Goal: Task Accomplishment & Management: Manage account settings

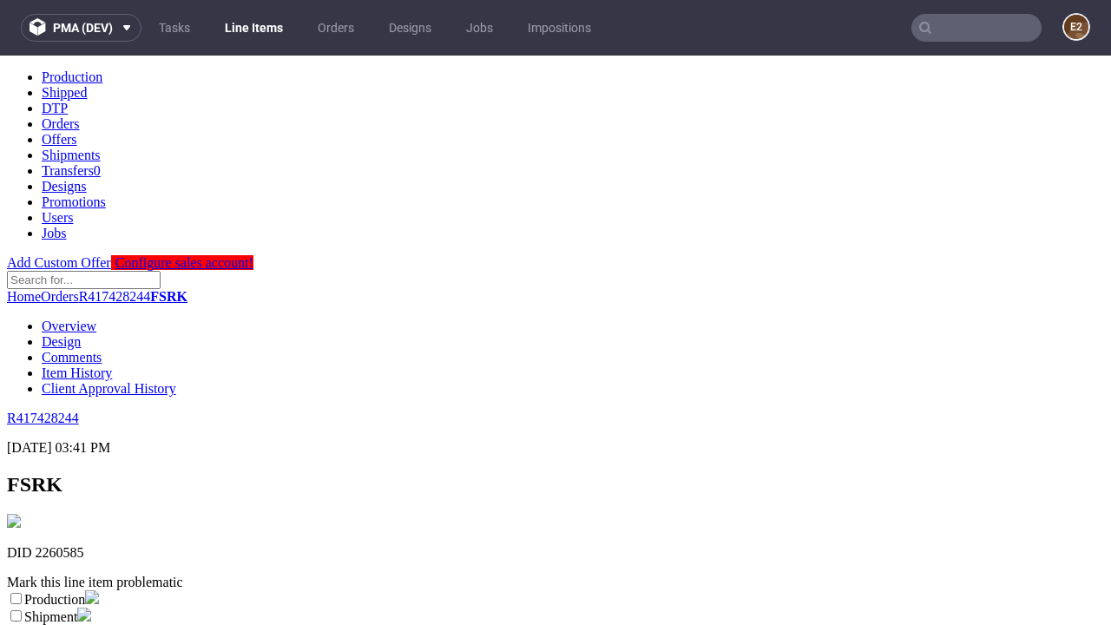
scroll to position [305, 0]
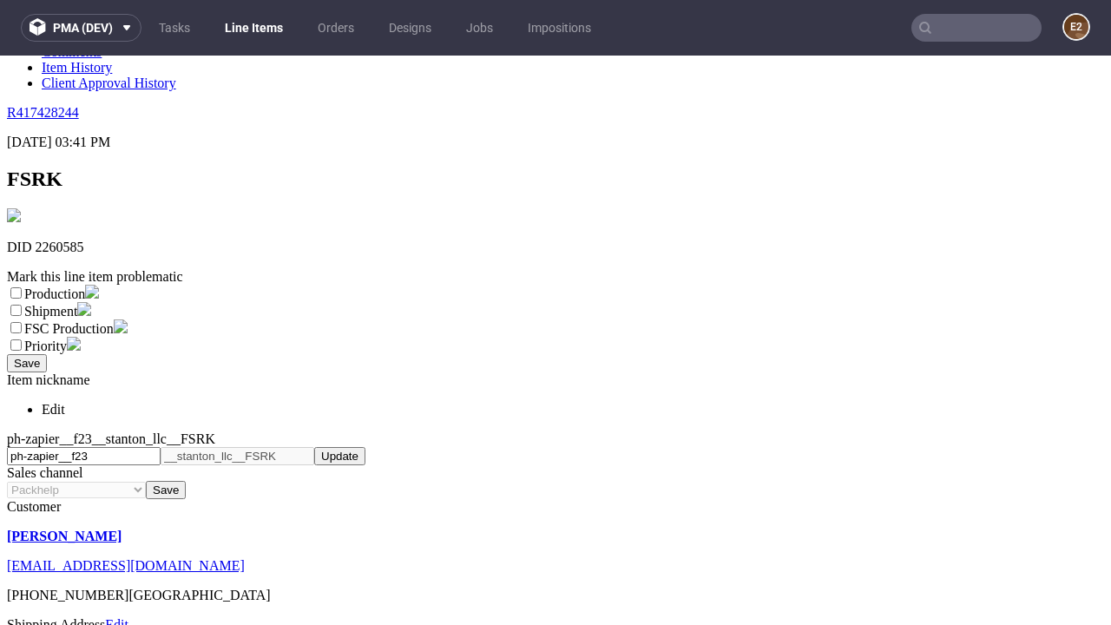
select select "dtp_ca_needed"
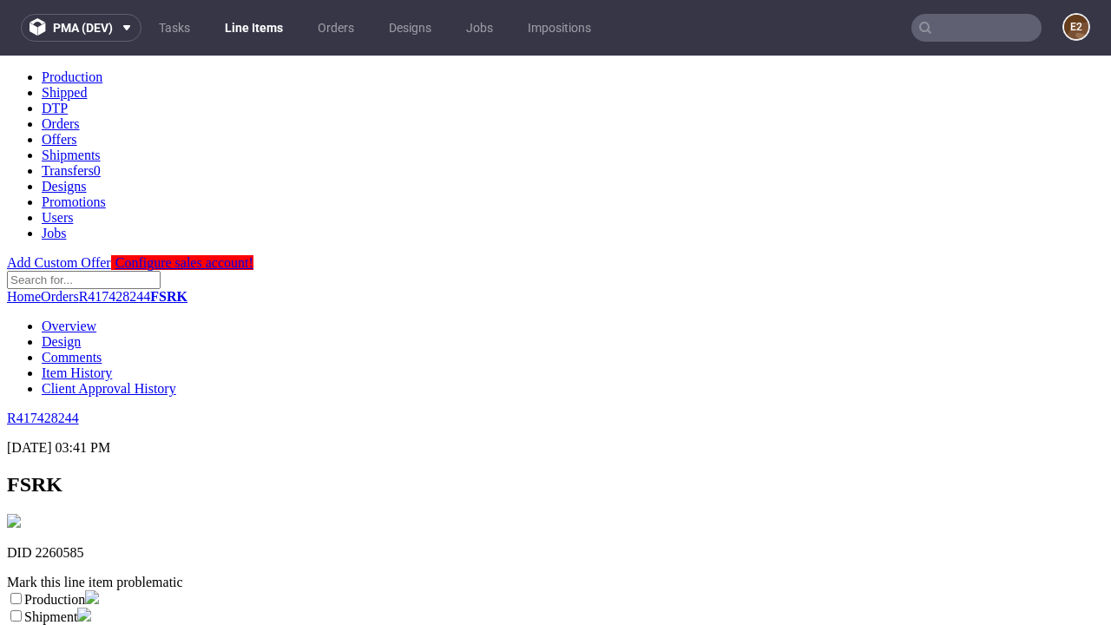
scroll to position [0, 0]
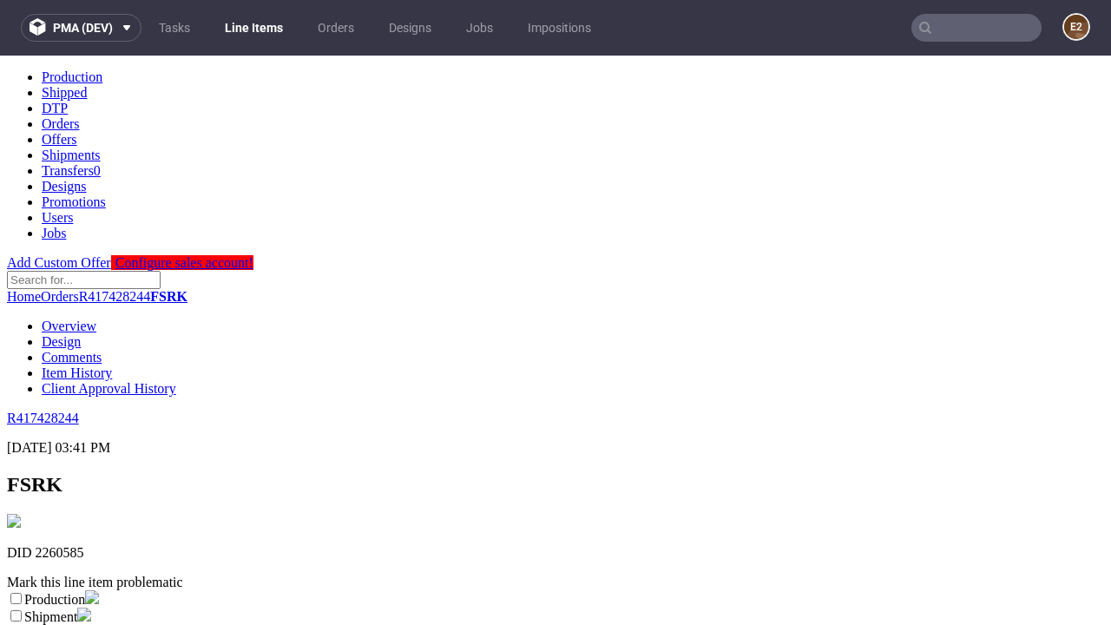
checkbox input "true"
